Goal: Information Seeking & Learning: Learn about a topic

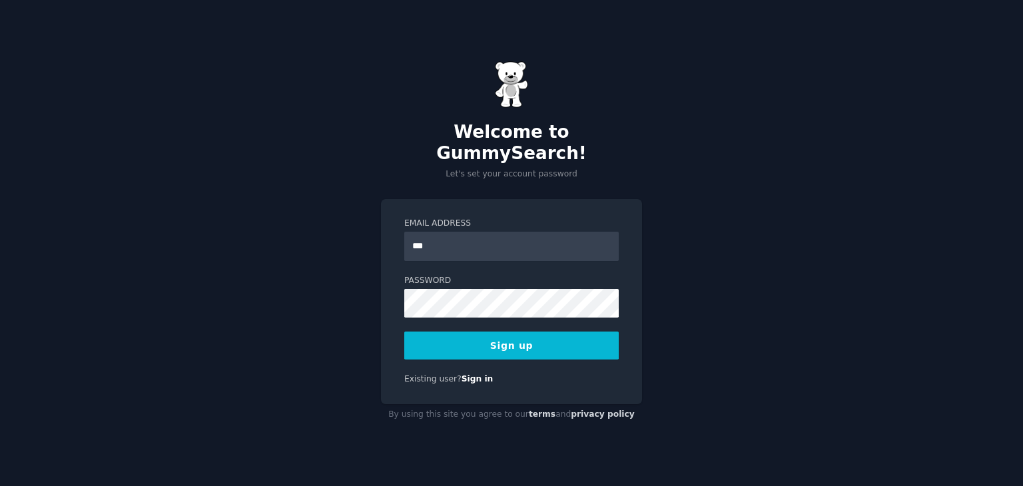
type input "**********"
click at [515, 332] on button "Sign up" at bounding box center [511, 346] width 215 height 28
click at [469, 374] on link "Sign in" at bounding box center [478, 378] width 32 height 9
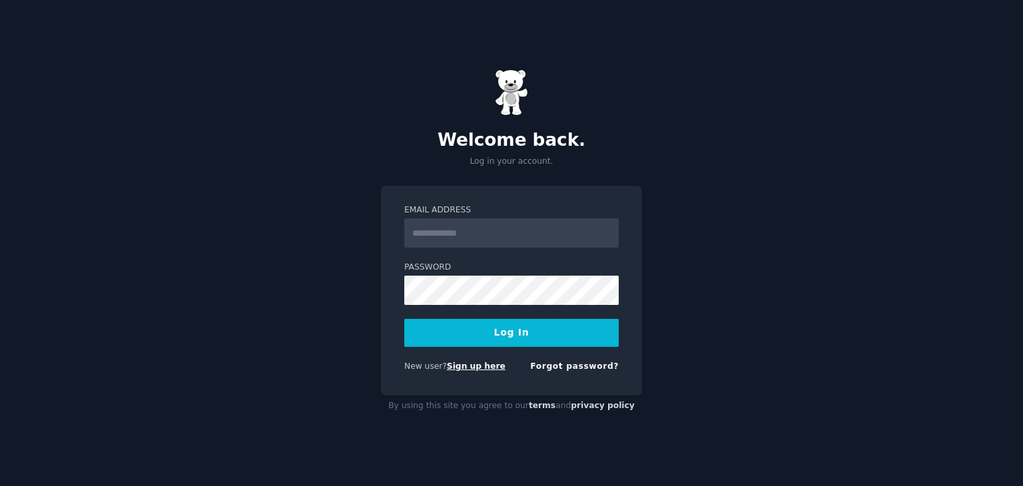
click at [474, 364] on link "Sign up here" at bounding box center [476, 366] width 59 height 9
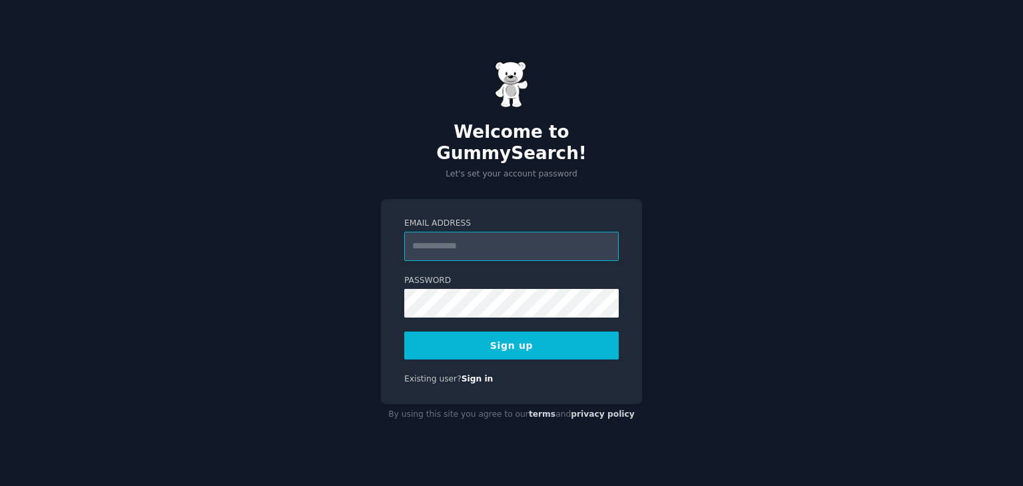
click at [429, 232] on input "Email Address" at bounding box center [511, 246] width 215 height 29
type input "**********"
click at [517, 340] on button "Sign up" at bounding box center [511, 346] width 215 height 28
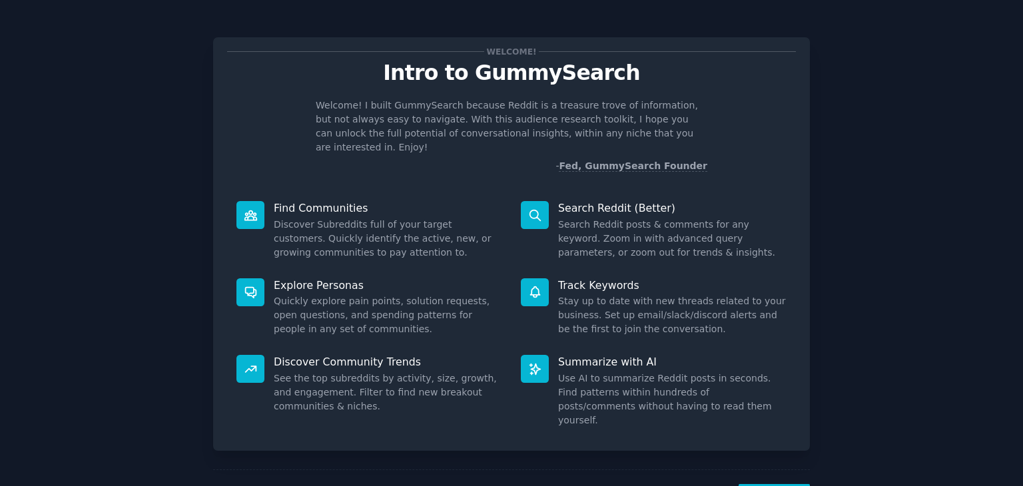
click at [535, 287] on icon at bounding box center [534, 292] width 9 height 11
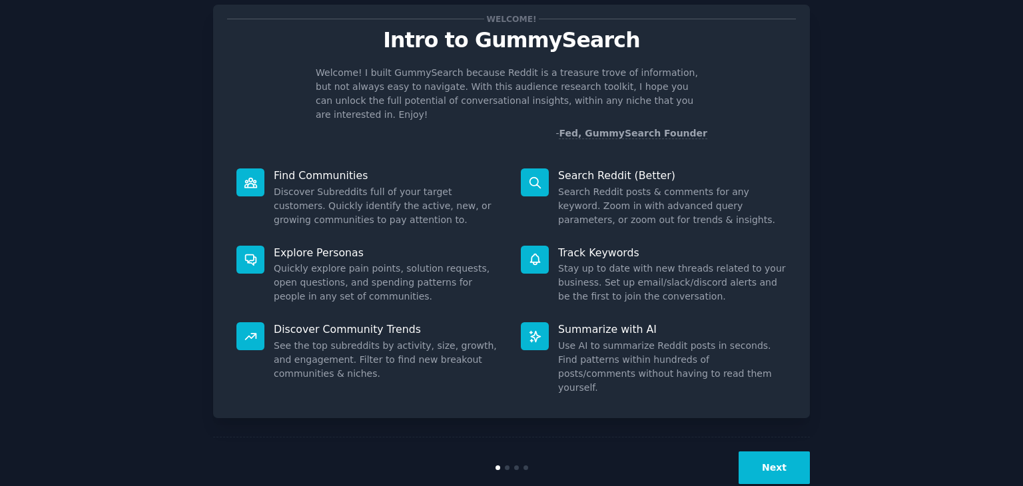
scroll to position [35, 0]
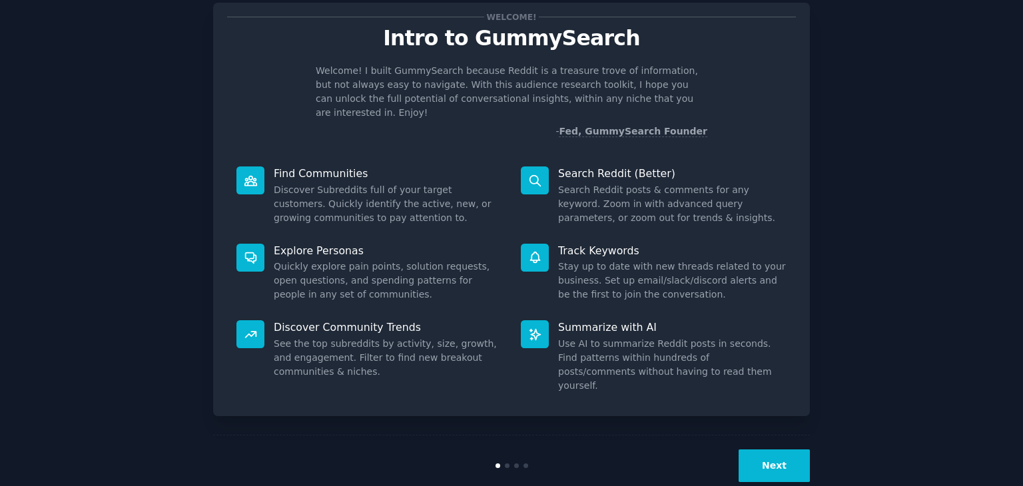
click at [755, 450] on button "Next" at bounding box center [774, 466] width 71 height 33
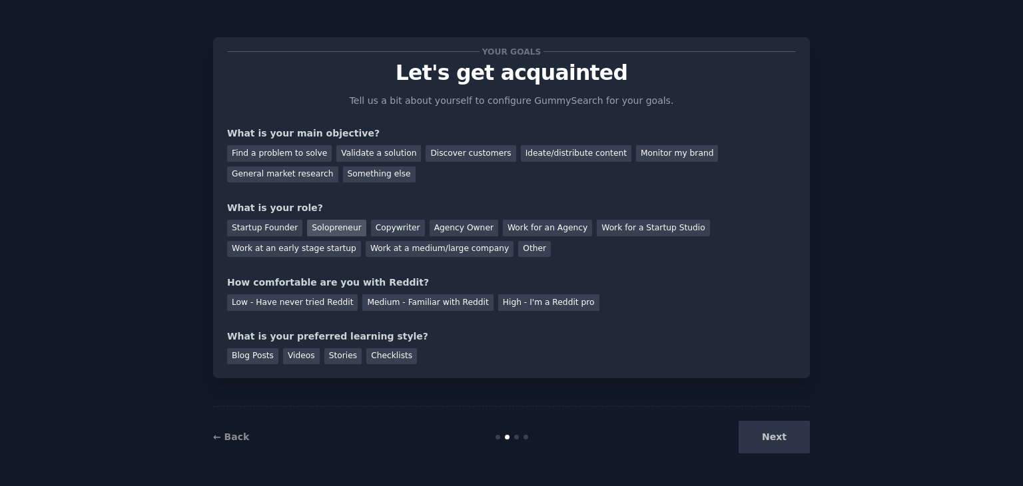
click at [334, 225] on div "Solopreneur" at bounding box center [336, 228] width 59 height 17
click at [552, 149] on div "Ideate/distribute content" at bounding box center [576, 153] width 111 height 17
click at [338, 167] on div "General market research" at bounding box center [282, 175] width 111 height 17
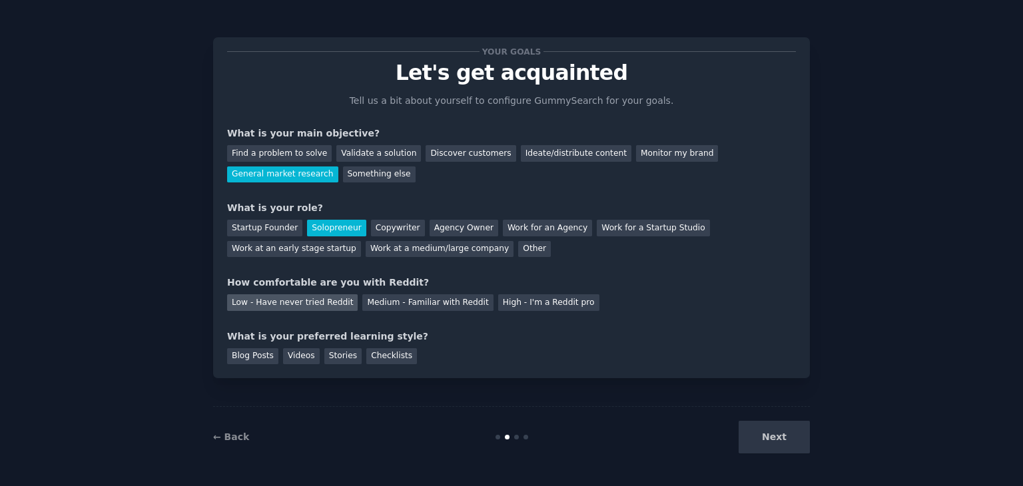
click at [296, 302] on div "Low - Have never tried Reddit" at bounding box center [292, 302] width 131 height 17
click at [294, 353] on div "Videos" at bounding box center [301, 356] width 37 height 17
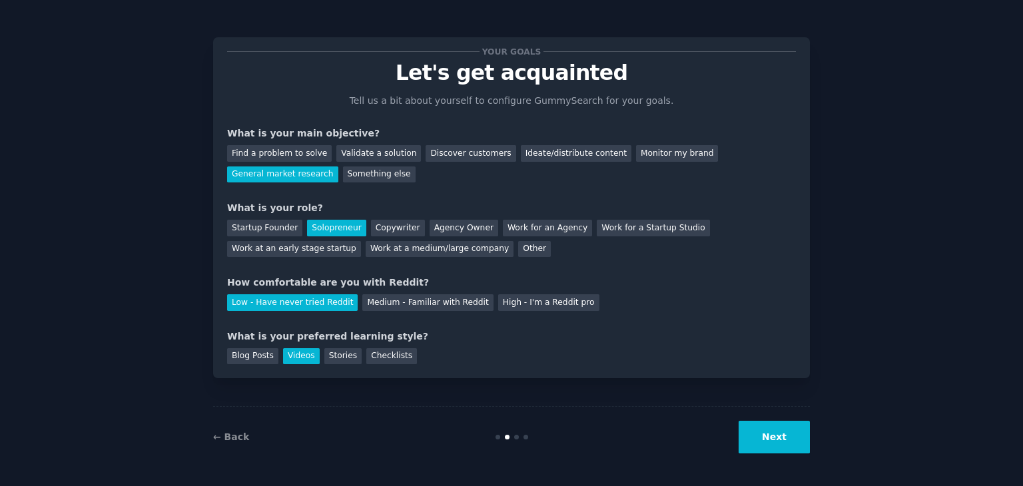
click at [782, 441] on button "Next" at bounding box center [774, 437] width 71 height 33
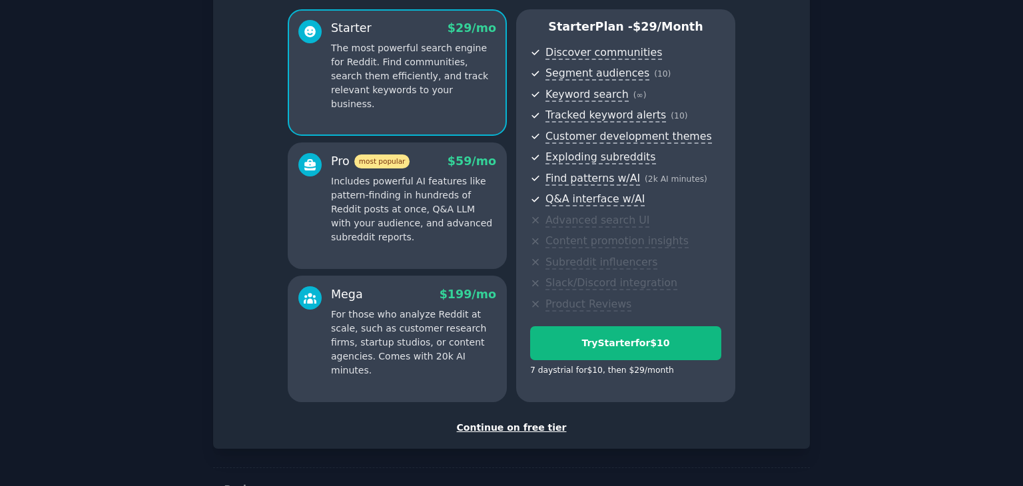
scroll to position [111, 0]
click at [508, 426] on div "Continue on free tier" at bounding box center [511, 427] width 569 height 14
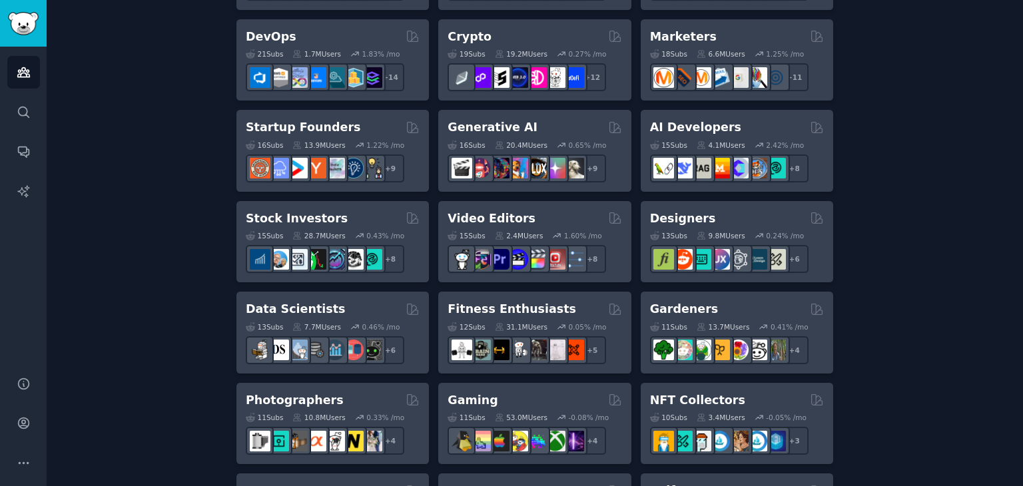
scroll to position [333, 0]
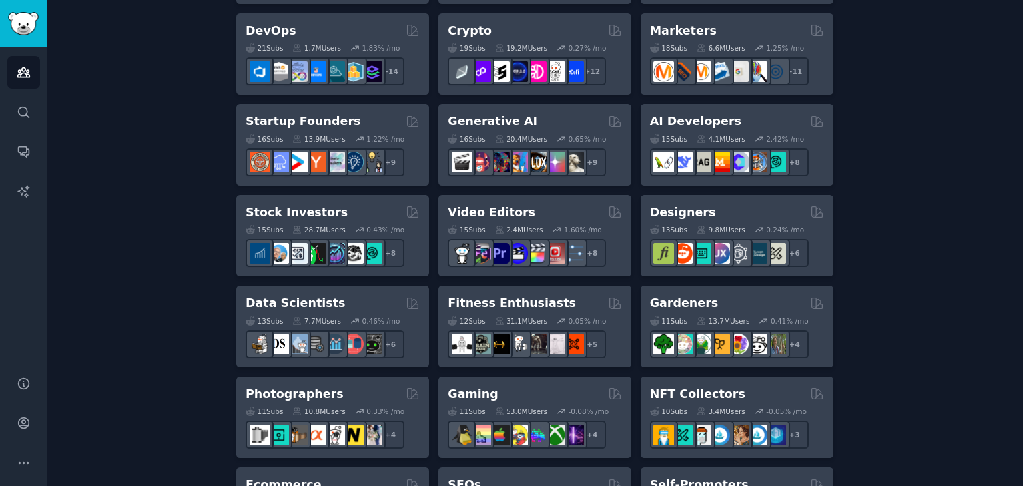
click at [282, 302] on h2 "Data Scientists" at bounding box center [295, 303] width 99 height 17
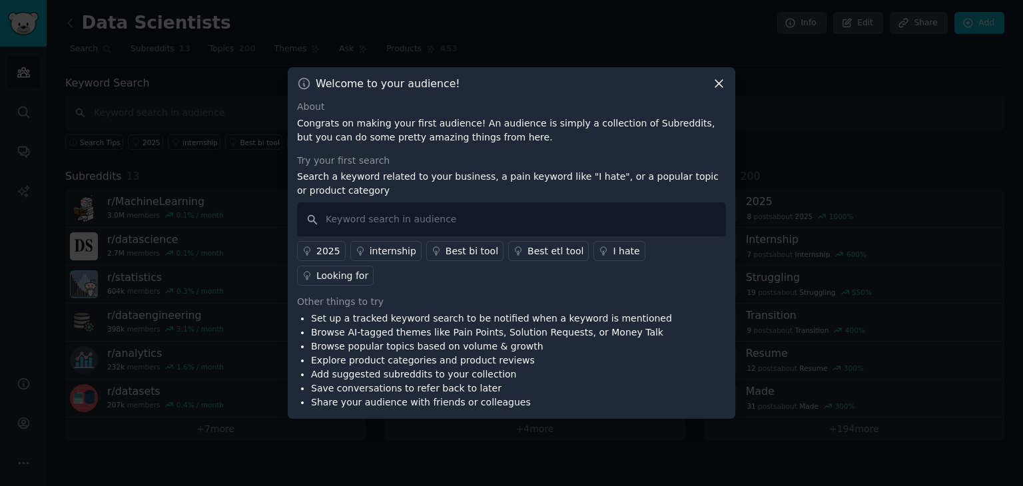
click at [716, 88] on icon at bounding box center [719, 84] width 7 height 7
click at [722, 88] on icon at bounding box center [719, 84] width 7 height 7
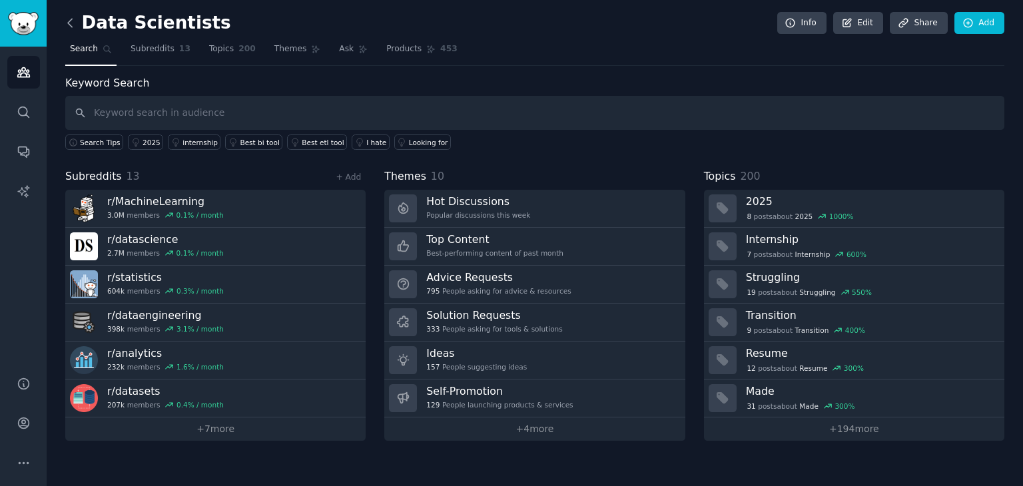
click at [69, 17] on icon at bounding box center [70, 23] width 14 height 14
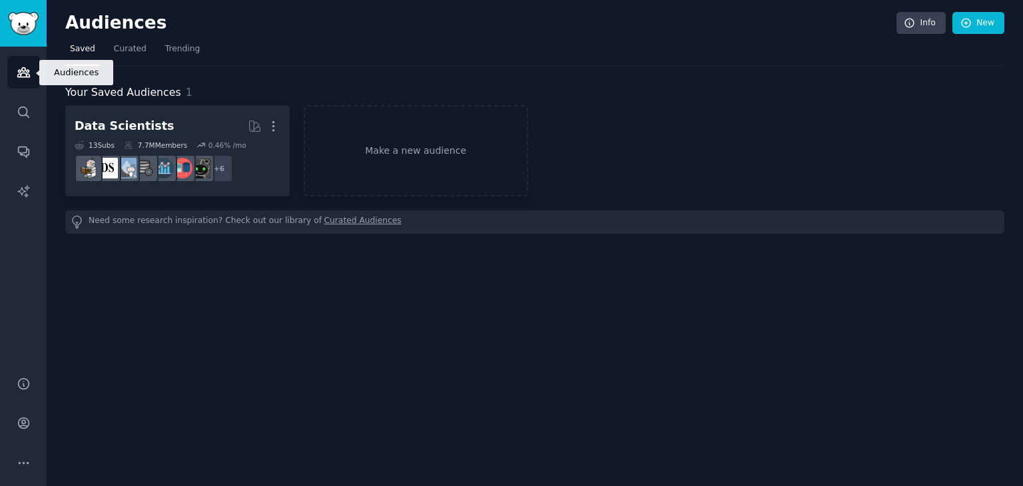
click at [23, 70] on icon "Sidebar" at bounding box center [24, 72] width 14 height 14
click at [371, 154] on link "Make a new audience" at bounding box center [416, 150] width 225 height 91
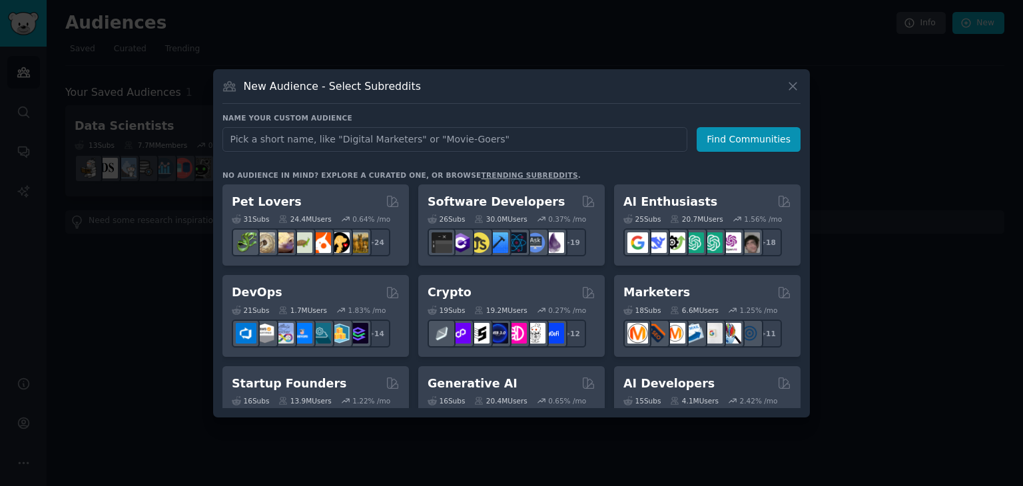
drag, startPoint x: 941, startPoint y: 123, endPoint x: 932, endPoint y: 121, distance: 8.8
click at [939, 123] on div at bounding box center [511, 243] width 1023 height 486
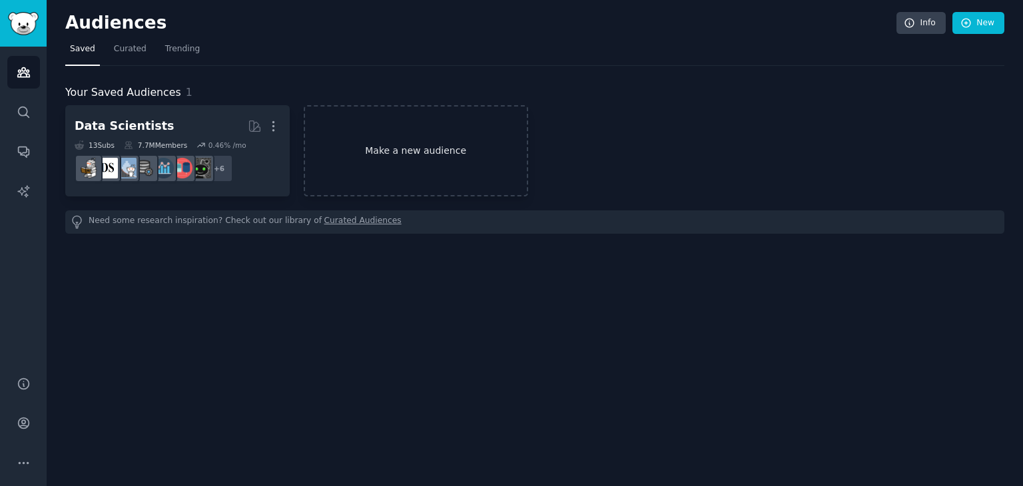
click at [398, 150] on link "Make a new audience" at bounding box center [416, 150] width 225 height 91
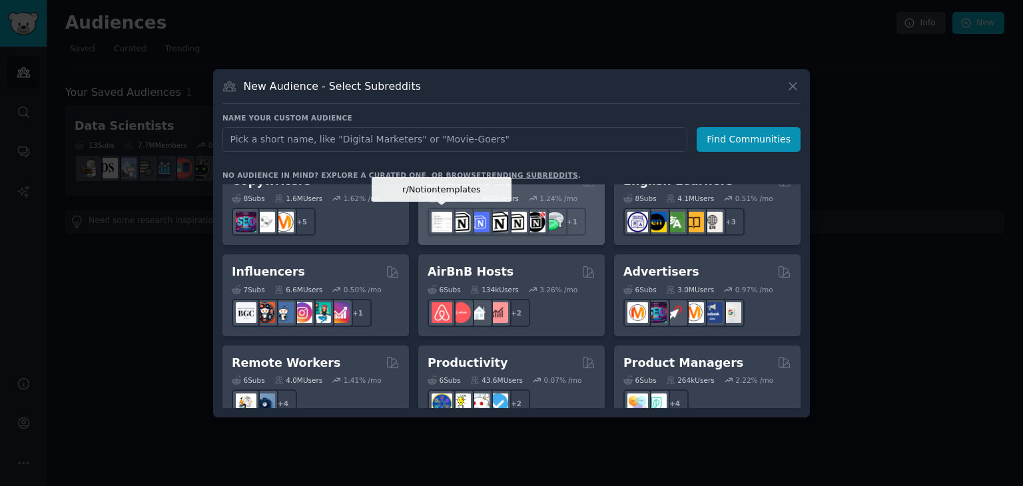
scroll to position [817, 0]
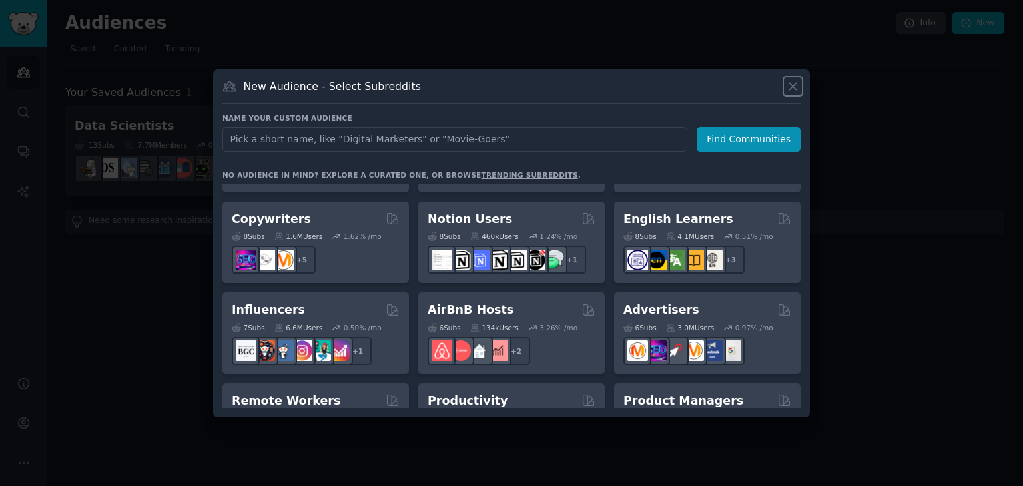
click at [786, 82] on icon at bounding box center [793, 86] width 14 height 14
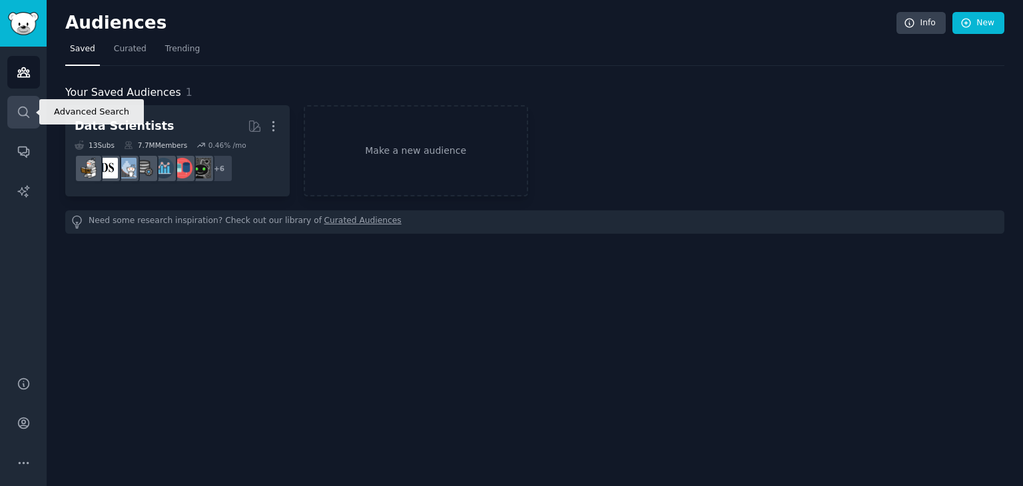
click at [24, 113] on icon "Sidebar" at bounding box center [24, 112] width 14 height 14
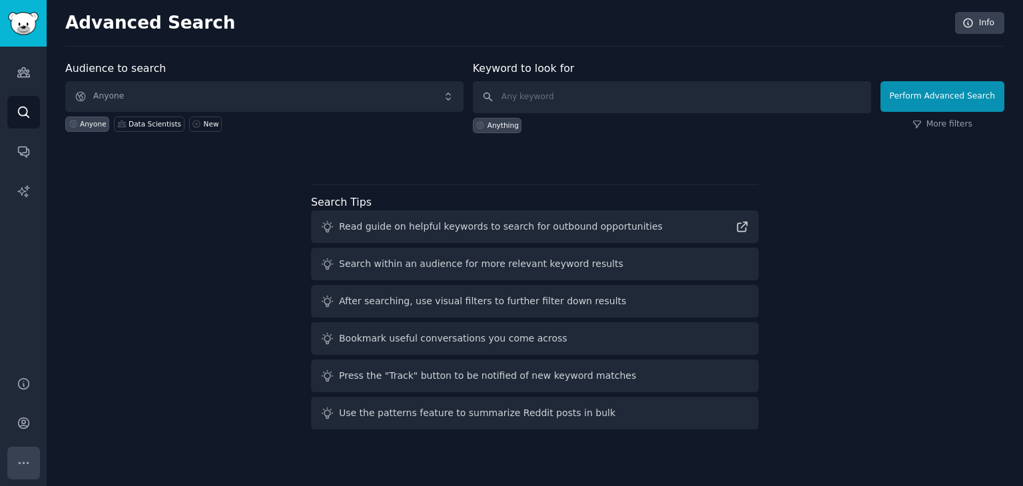
click at [17, 458] on icon "Sidebar" at bounding box center [24, 463] width 14 height 14
click at [26, 422] on icon "Sidebar" at bounding box center [24, 423] width 14 height 14
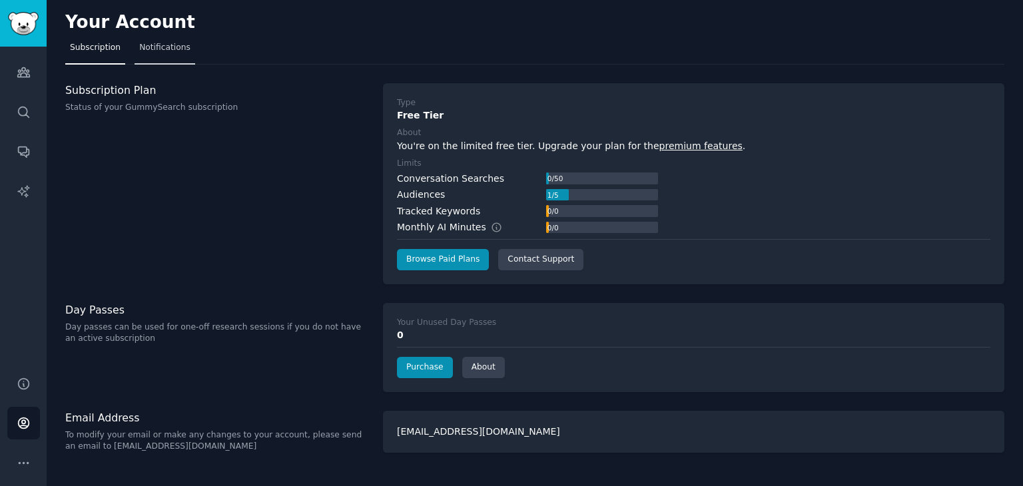
click at [159, 47] on span "Notifications" at bounding box center [164, 48] width 51 height 12
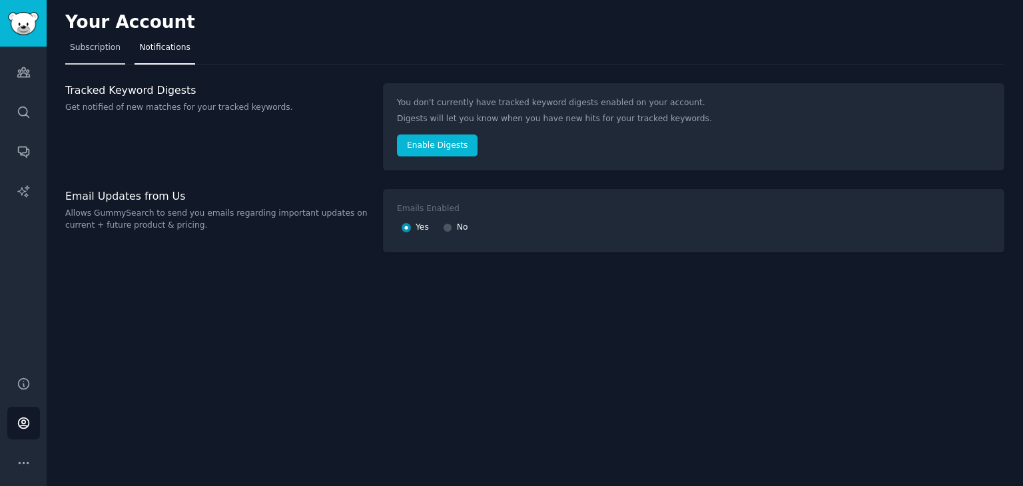
click at [96, 49] on span "Subscription" at bounding box center [95, 48] width 51 height 12
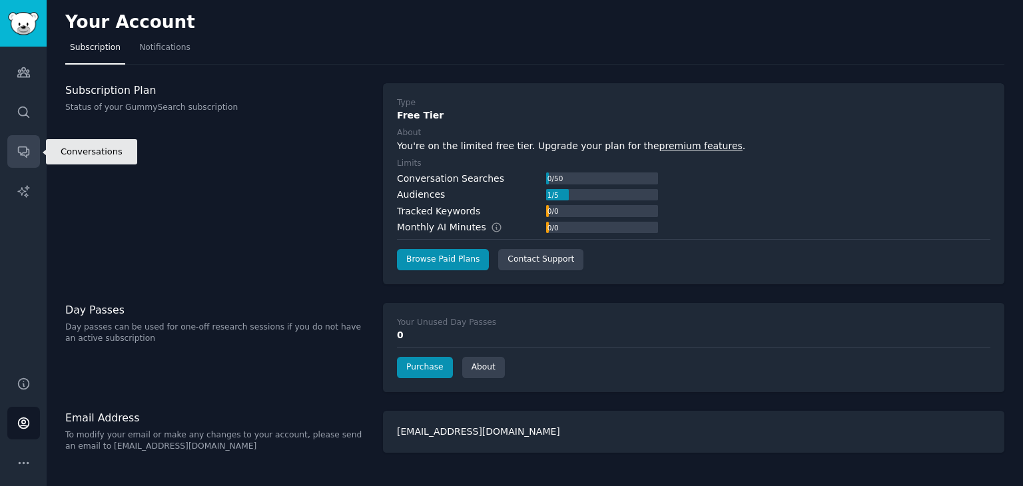
click at [25, 149] on icon "Sidebar" at bounding box center [24, 152] width 14 height 14
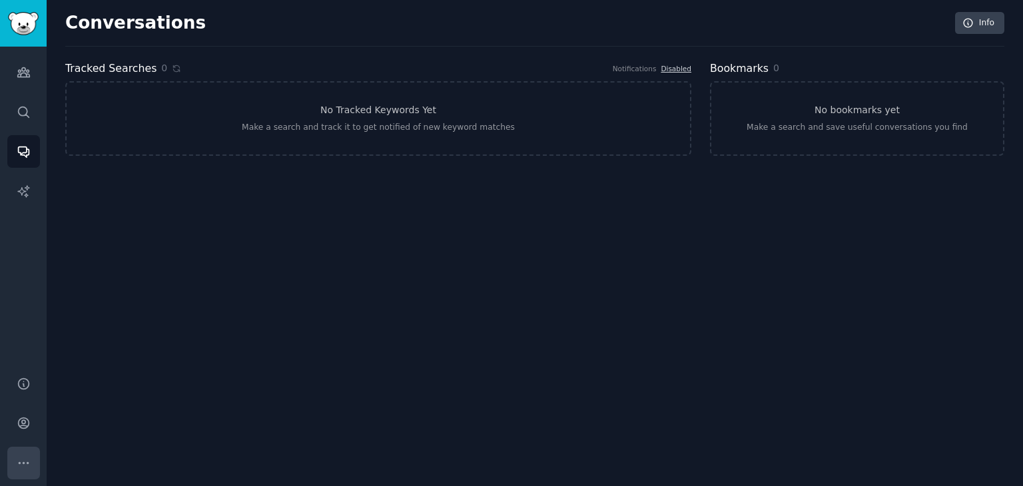
click at [24, 459] on icon "Sidebar" at bounding box center [24, 463] width 14 height 14
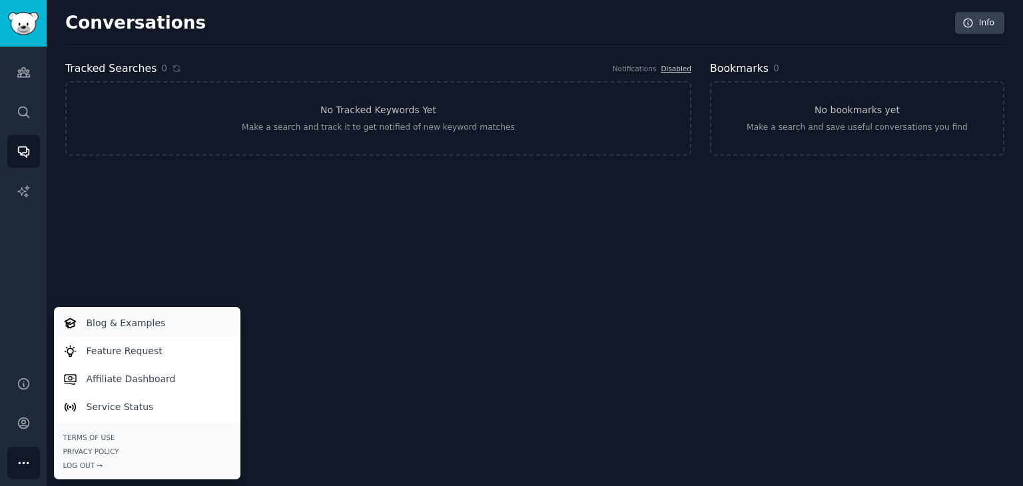
click at [112, 322] on p "Blog & Examples" at bounding box center [126, 323] width 79 height 14
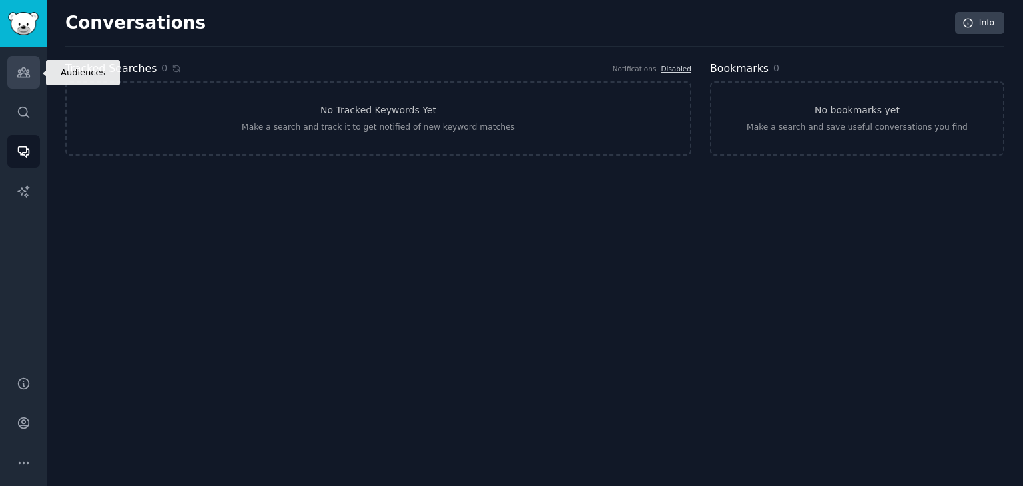
click at [26, 70] on icon "Sidebar" at bounding box center [23, 72] width 12 height 9
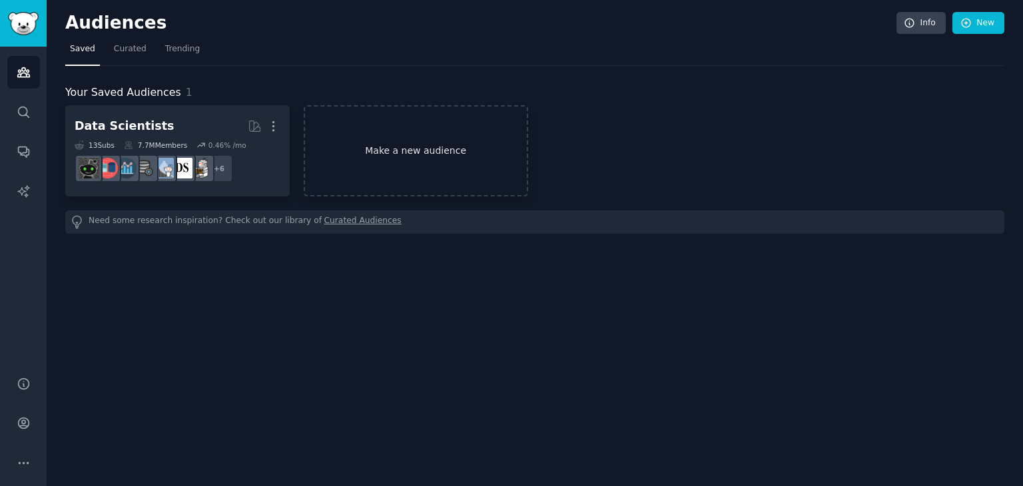
click at [431, 149] on link "Make a new audience" at bounding box center [416, 150] width 225 height 91
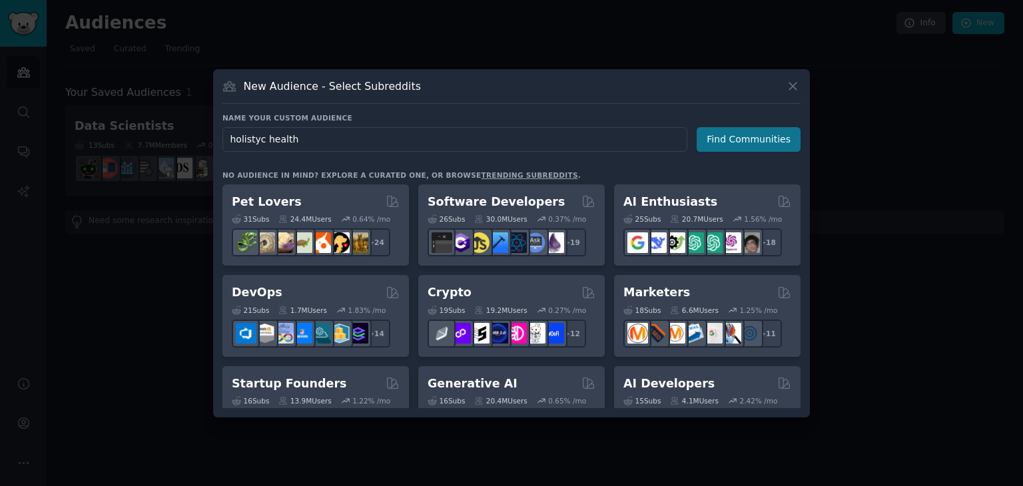
type input "holistyc health"
click at [738, 142] on button "Find Communities" at bounding box center [749, 139] width 104 height 25
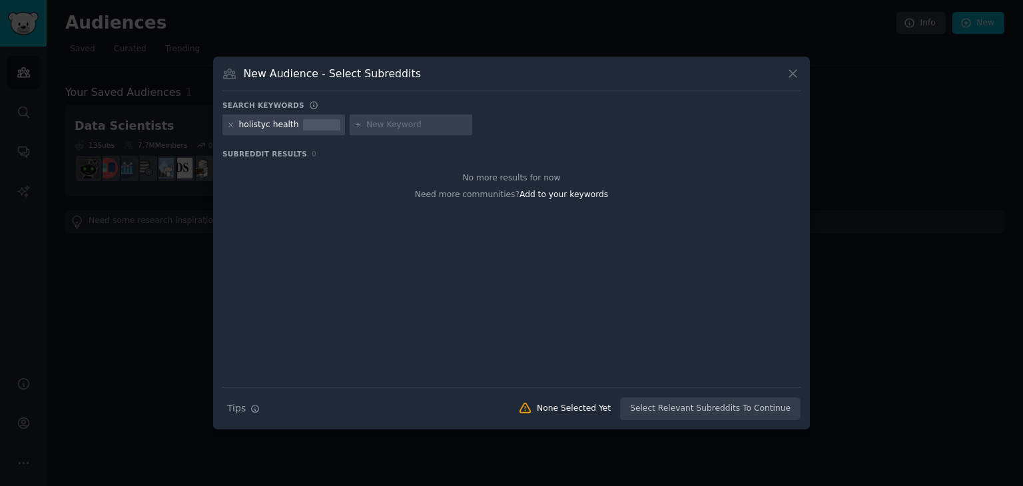
click at [366, 123] on input "text" at bounding box center [416, 125] width 101 height 12
type input "health"
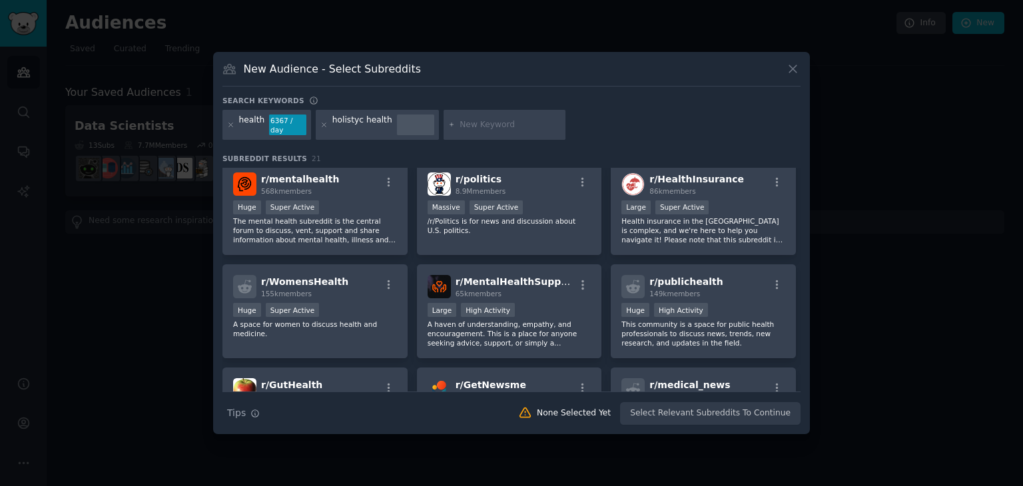
scroll to position [111, 0]
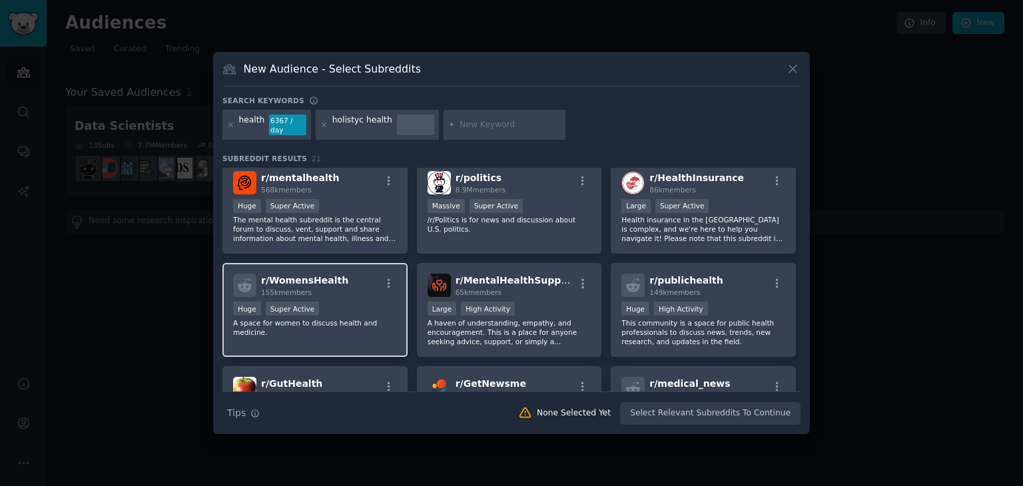
click at [299, 275] on span "r/ WomensHealth" at bounding box center [304, 280] width 87 height 11
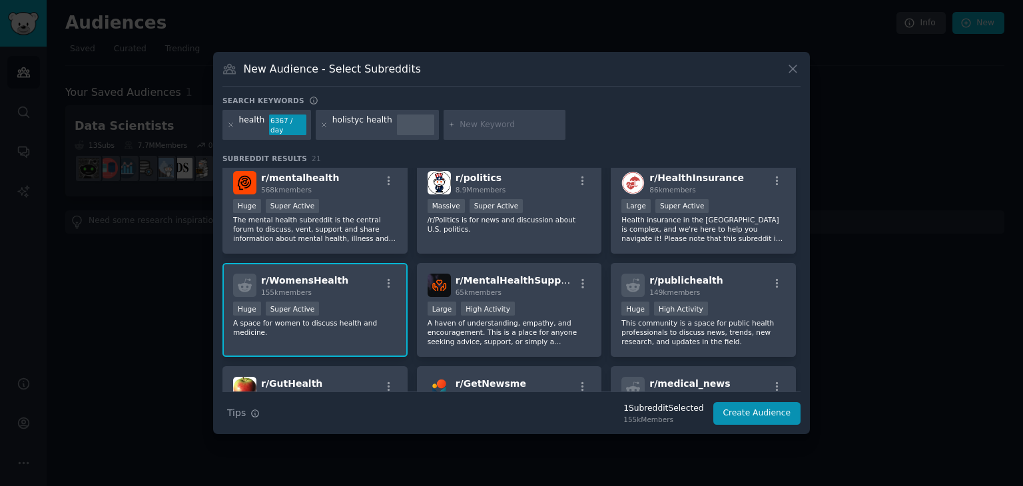
click at [302, 275] on span "r/ WomensHealth" at bounding box center [304, 280] width 87 height 11
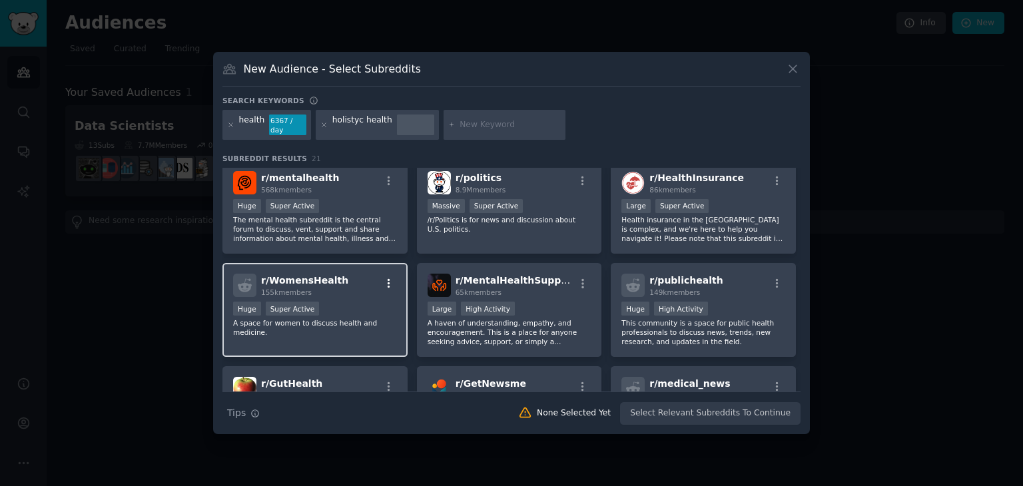
click at [387, 278] on icon "button" at bounding box center [389, 284] width 12 height 12
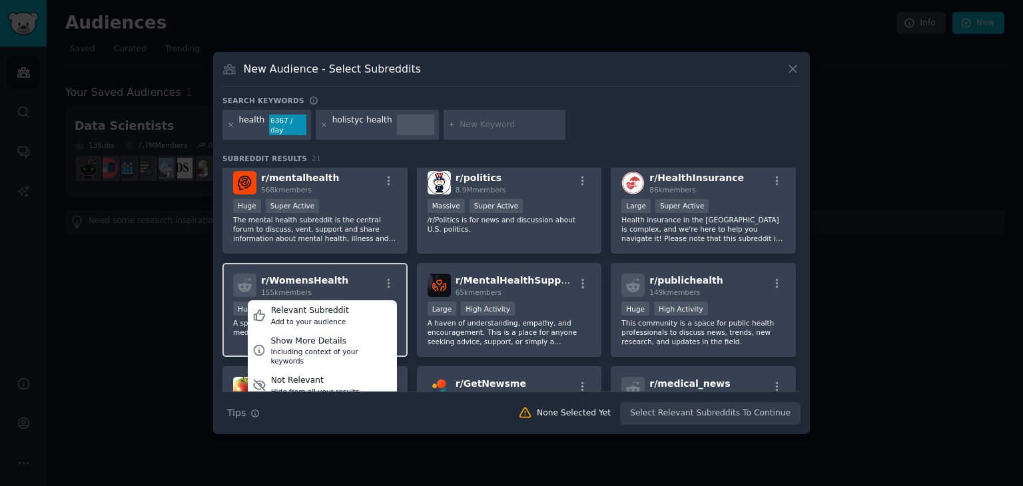
click at [334, 275] on div "r/ WomensHealth 155k members Relevant Subreddit Add to your audience Show More …" at bounding box center [315, 285] width 164 height 23
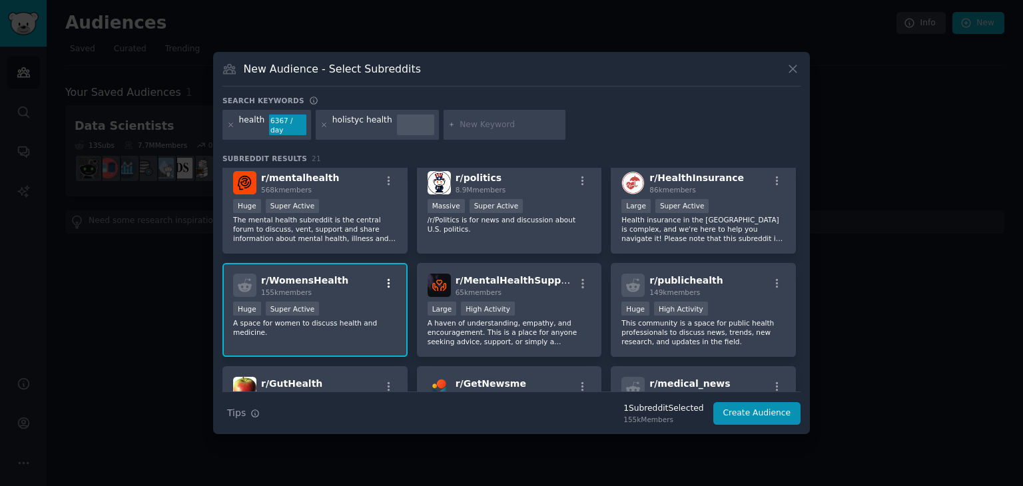
click at [388, 279] on icon "button" at bounding box center [389, 283] width 3 height 9
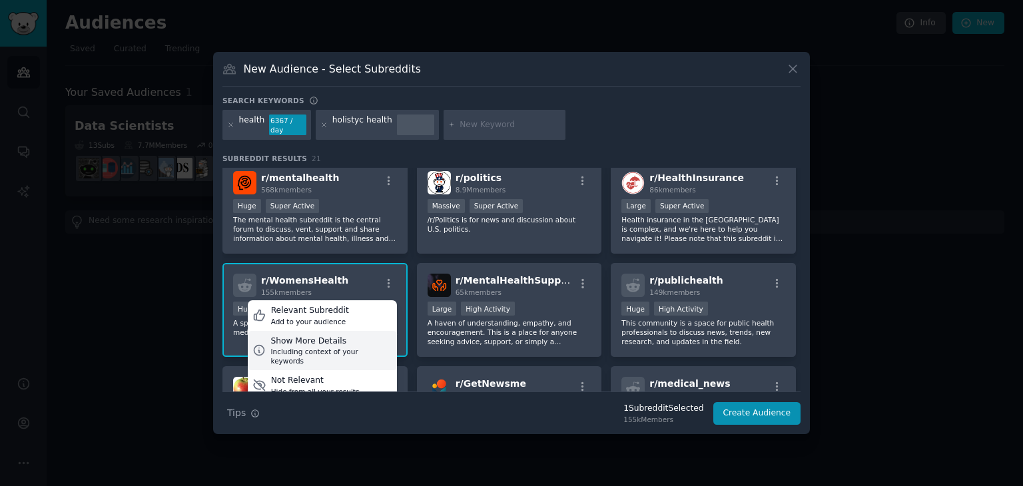
click at [292, 336] on div "Show More Details" at bounding box center [330, 342] width 121 height 12
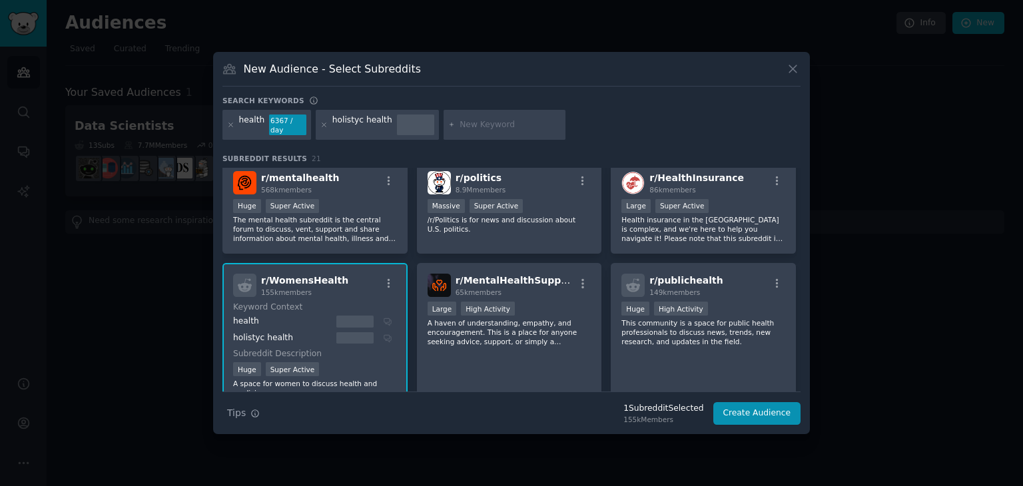
click at [280, 275] on span "r/ WomensHealth" at bounding box center [304, 280] width 87 height 11
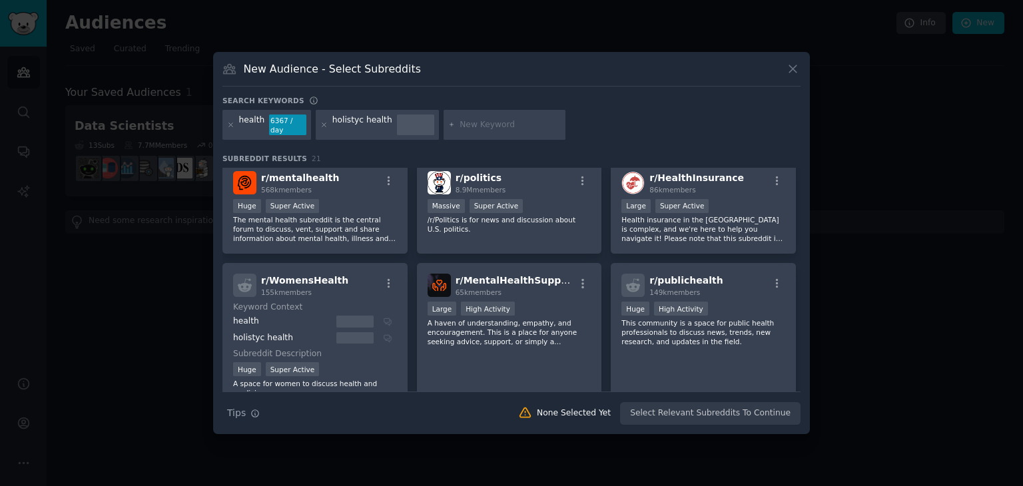
click at [348, 316] on div at bounding box center [354, 322] width 37 height 12
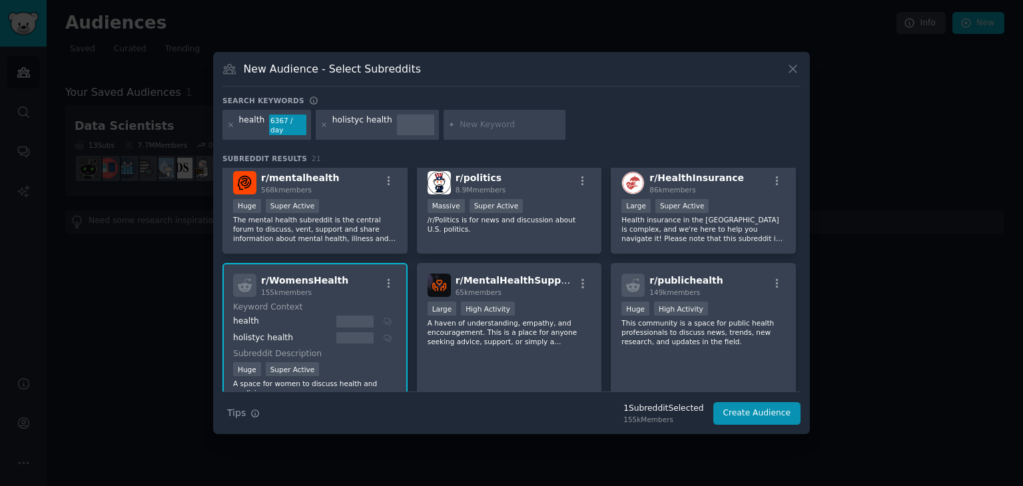
click at [341, 332] on div at bounding box center [354, 338] width 37 height 12
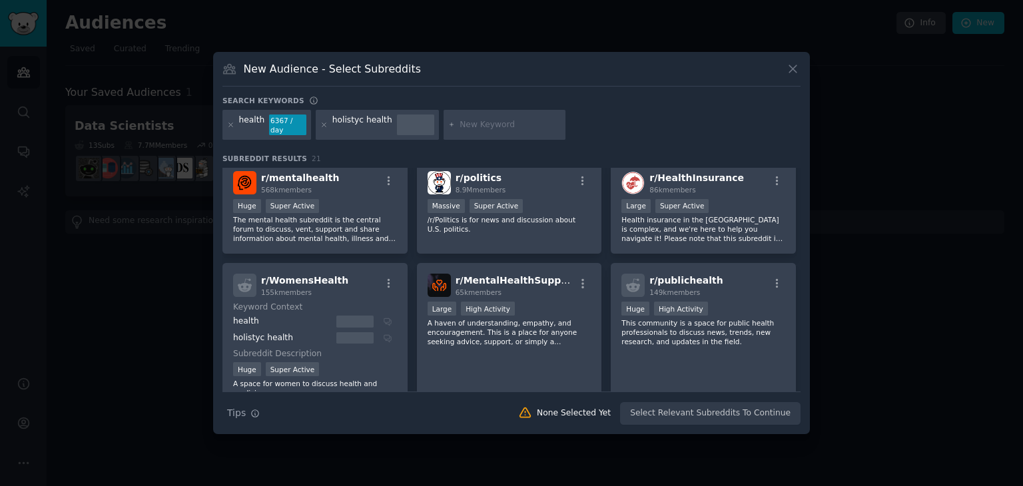
click at [341, 332] on div at bounding box center [354, 338] width 37 height 12
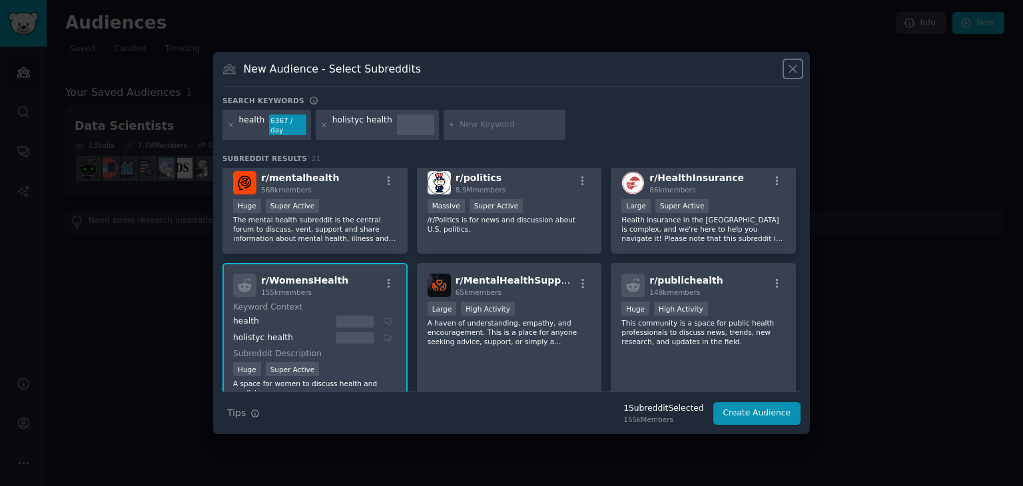
click at [793, 71] on icon at bounding box center [793, 69] width 14 height 14
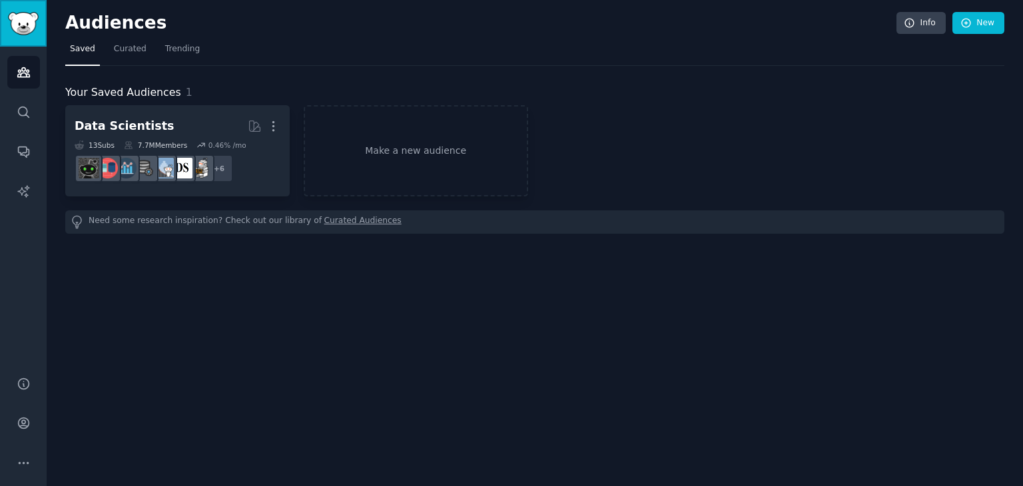
click at [23, 31] on img "Sidebar" at bounding box center [23, 23] width 31 height 23
click at [26, 71] on icon "Sidebar" at bounding box center [23, 72] width 12 height 9
click at [21, 69] on icon "Sidebar" at bounding box center [23, 72] width 12 height 9
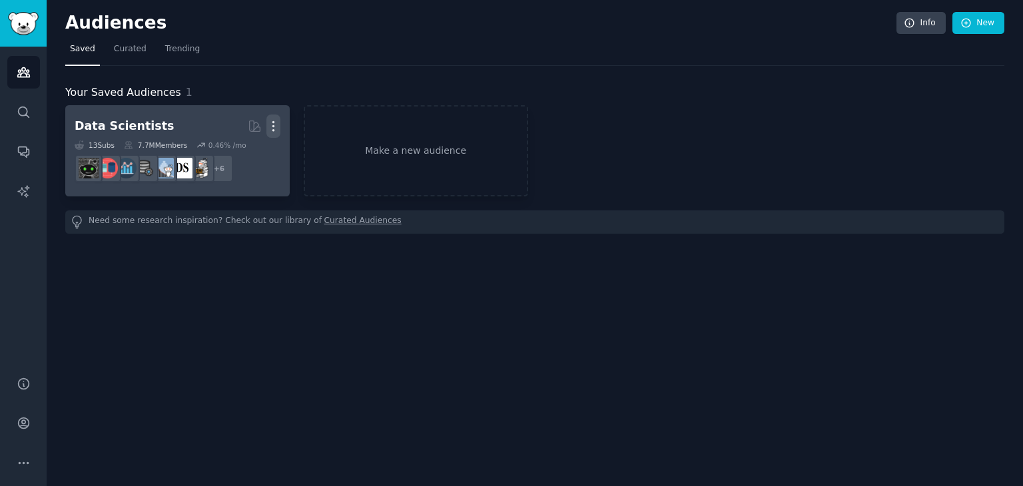
click at [275, 125] on icon "button" at bounding box center [273, 126] width 14 height 14
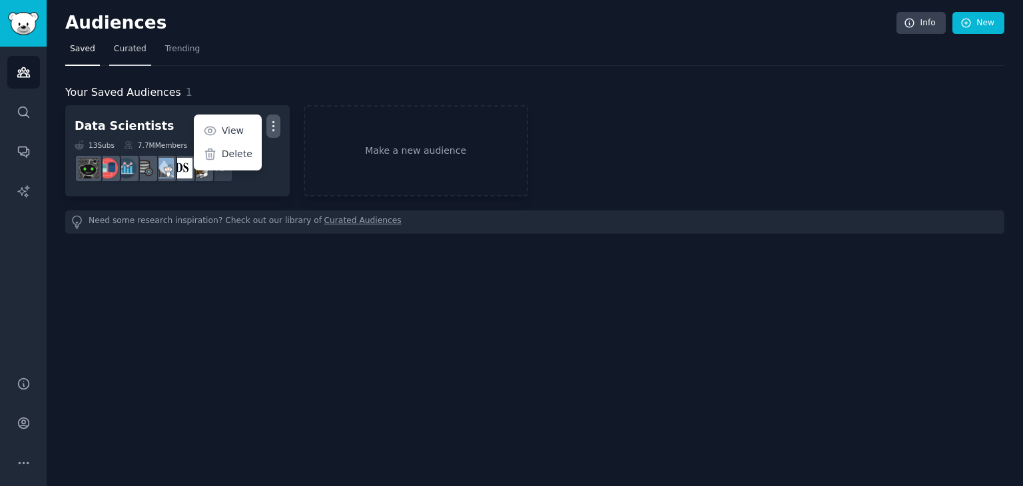
click at [117, 53] on span "Curated" at bounding box center [130, 49] width 33 height 12
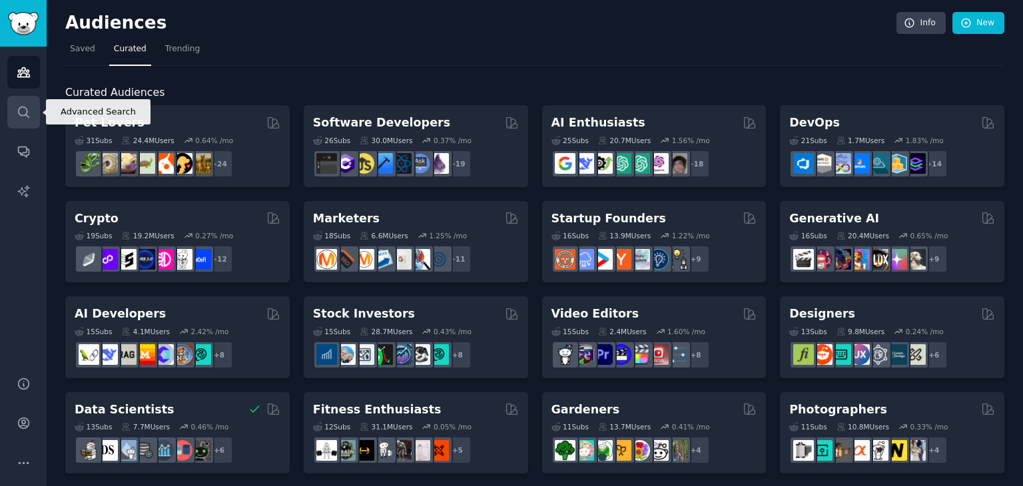
click at [27, 107] on icon "Sidebar" at bounding box center [24, 112] width 14 height 14
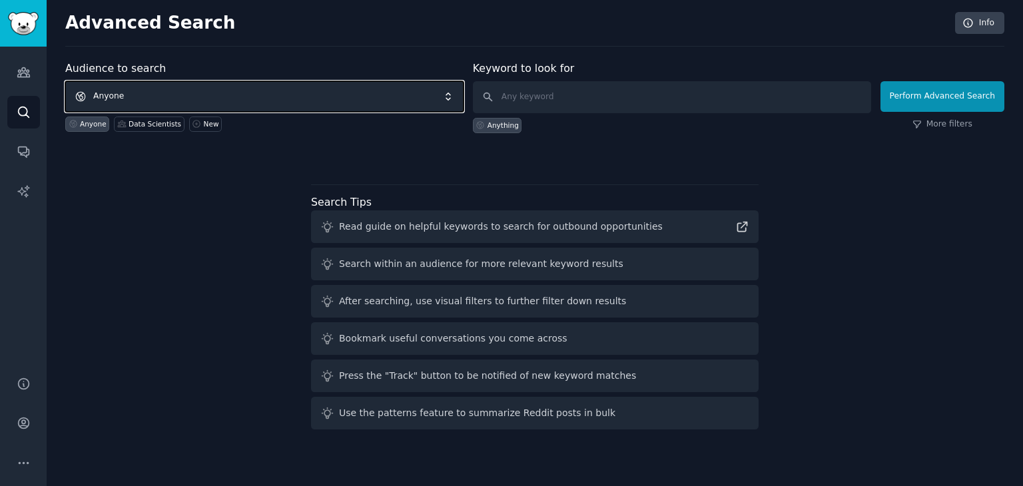
click at [125, 90] on span "Anyone" at bounding box center [264, 96] width 398 height 31
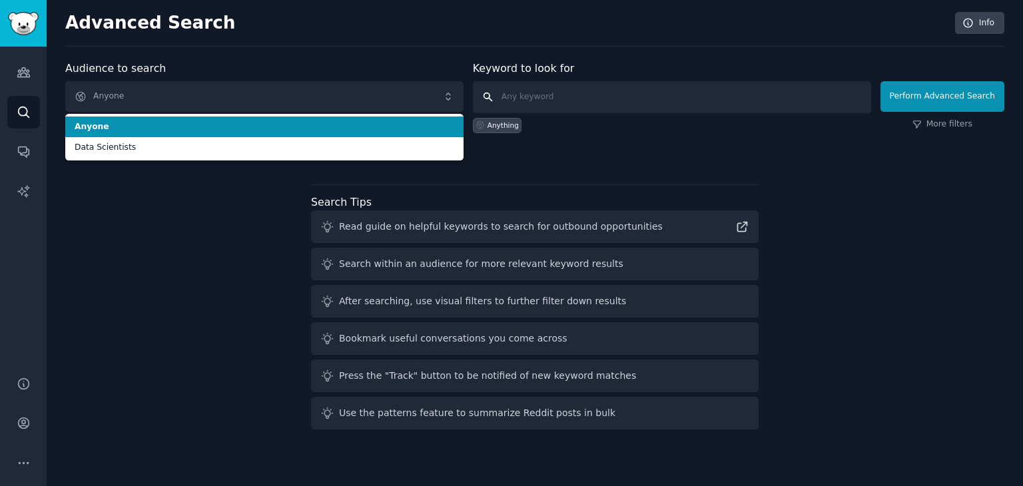
click at [533, 98] on input "text" at bounding box center [672, 97] width 398 height 32
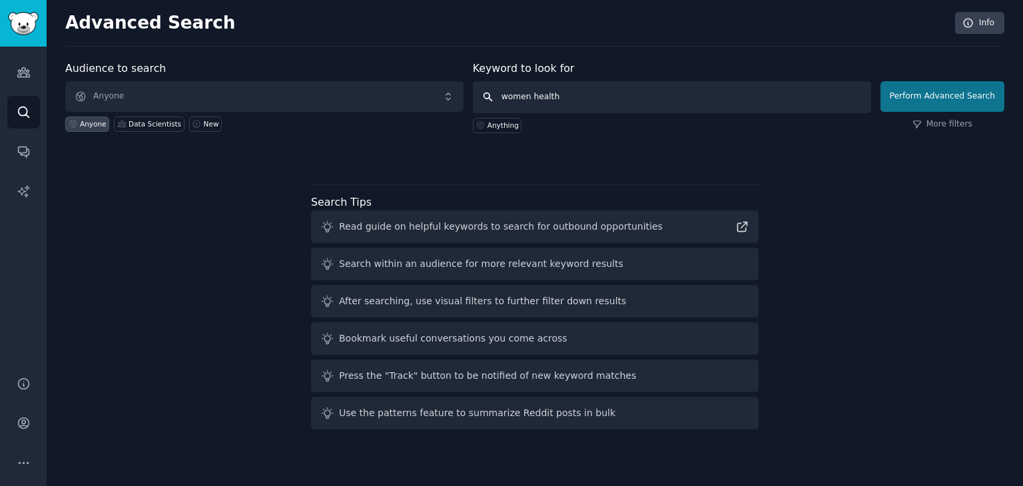
type input "women health"
click at [922, 101] on button "Perform Advanced Search" at bounding box center [943, 96] width 124 height 31
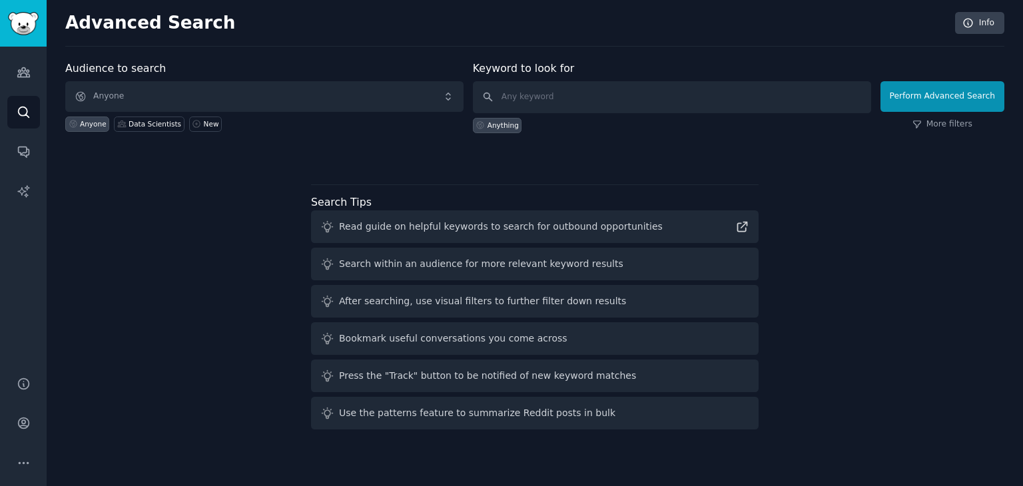
click at [418, 264] on div "Search within an audience for more relevant keyword results" at bounding box center [481, 264] width 284 height 14
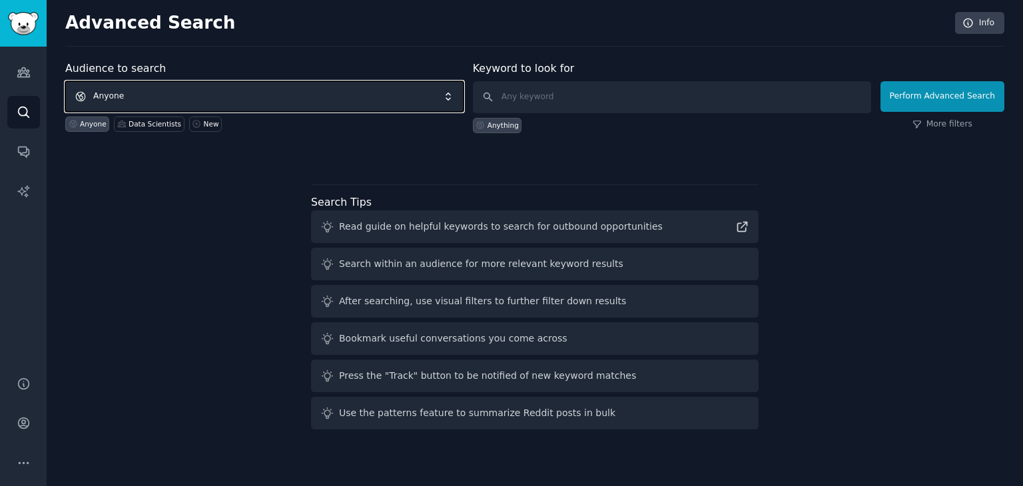
click at [101, 89] on span "Anyone" at bounding box center [264, 96] width 398 height 31
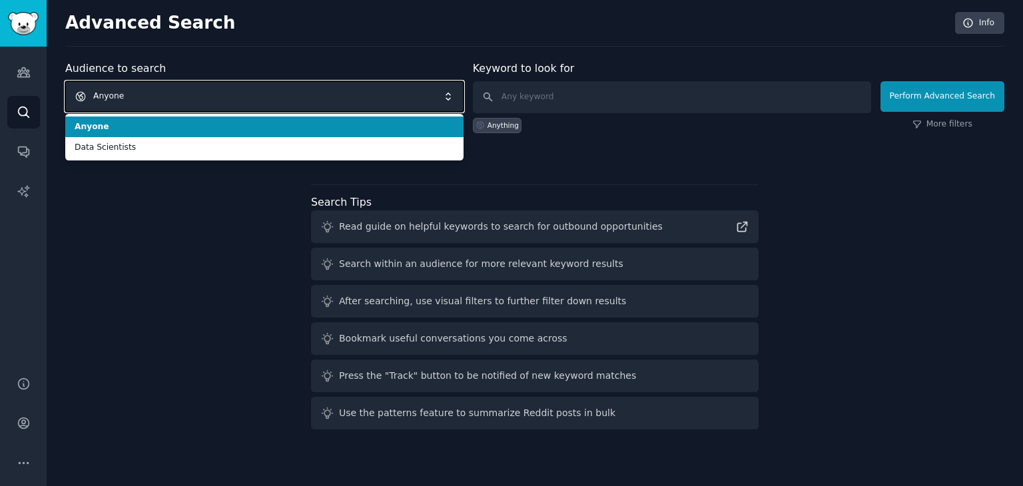
click at [110, 91] on span "Anyone" at bounding box center [264, 96] width 398 height 31
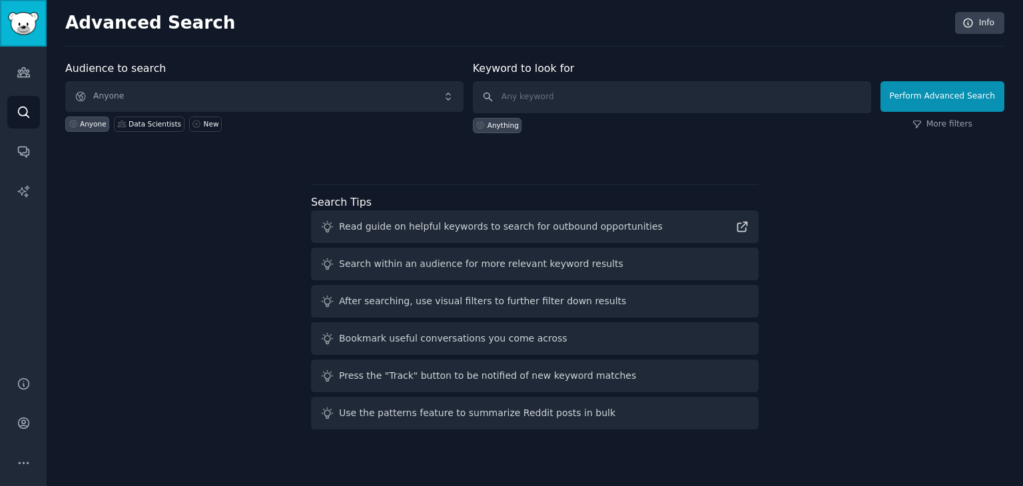
click at [13, 21] on img "Sidebar" at bounding box center [23, 23] width 31 height 23
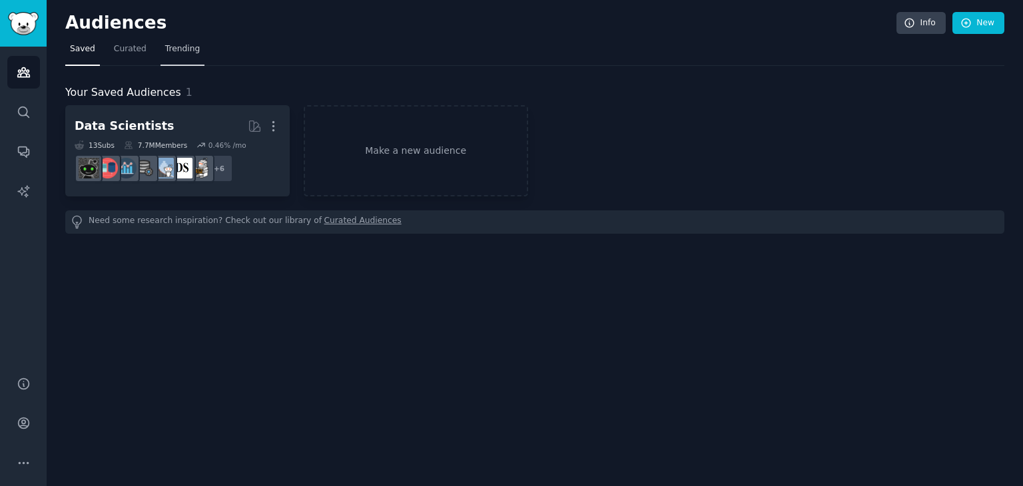
click at [183, 46] on span "Trending" at bounding box center [182, 49] width 35 height 12
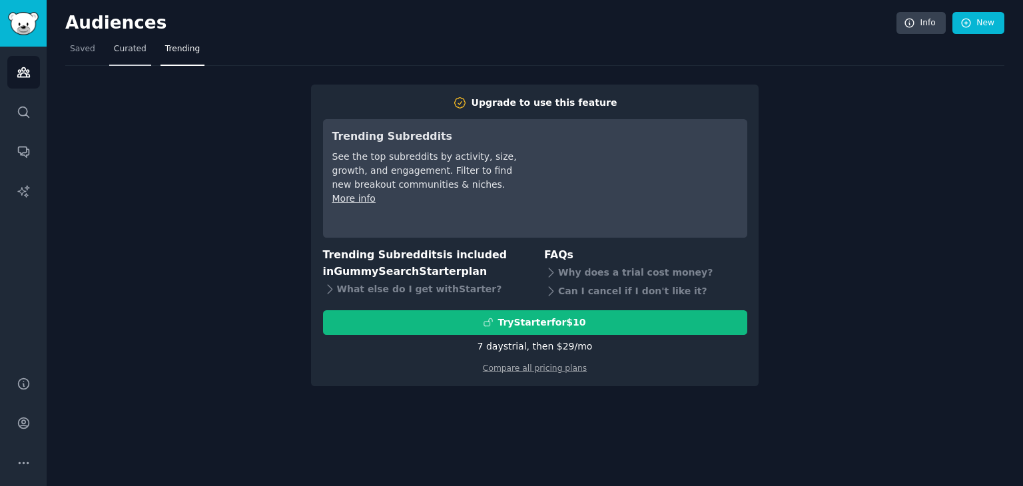
click at [123, 49] on span "Curated" at bounding box center [130, 49] width 33 height 12
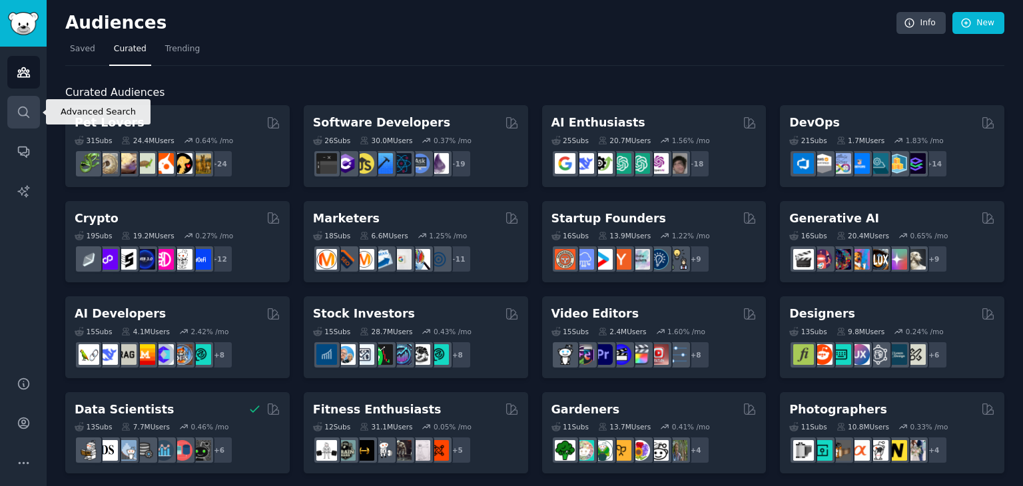
click at [23, 109] on icon "Sidebar" at bounding box center [24, 112] width 14 height 14
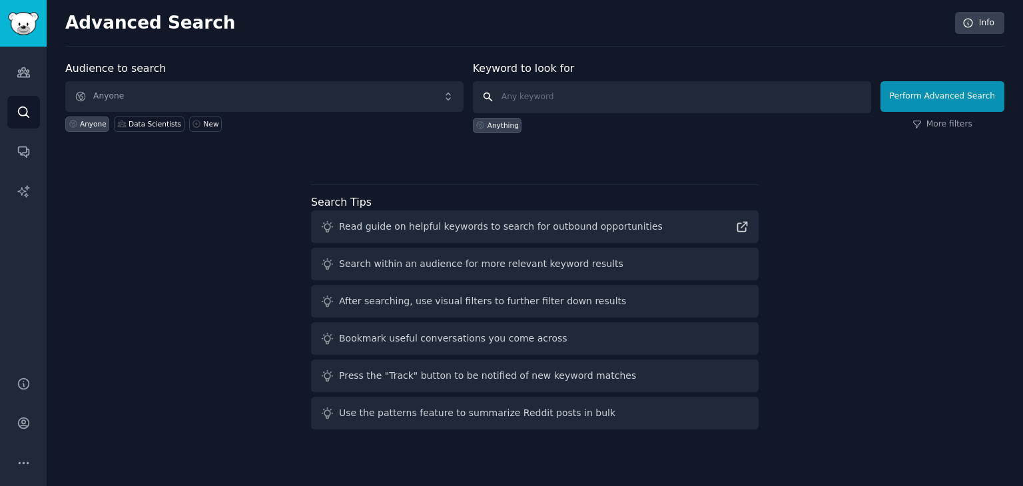
click at [510, 95] on input "text" at bounding box center [672, 97] width 398 height 32
type input "h"
type input "health"
click button "Perform Advanced Search" at bounding box center [943, 96] width 124 height 31
